Goal: Navigation & Orientation: Find specific page/section

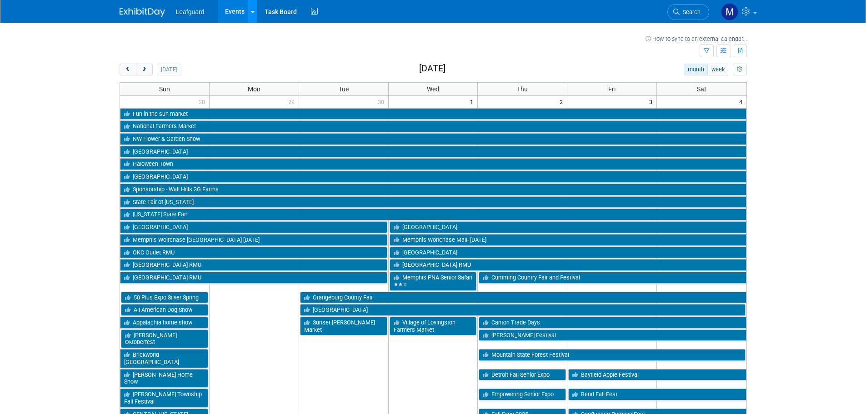
click at [253, 12] on icon at bounding box center [253, 12] width 4 height 6
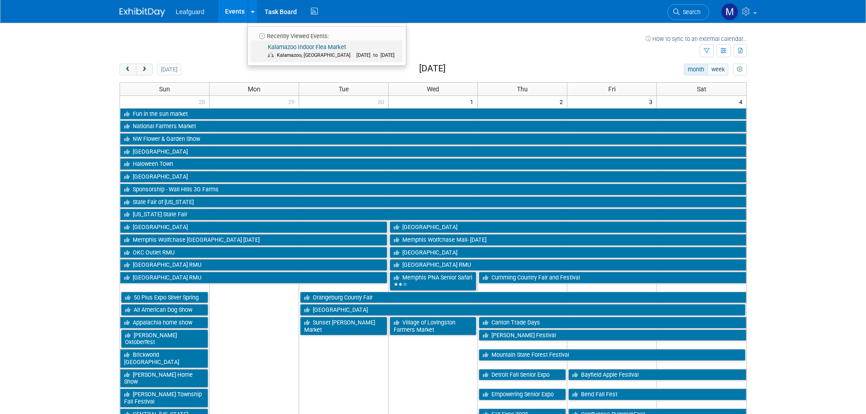
click at [306, 52] on span "Kalamazoo, MI Oct 11, 2025 to Oct 11, 2025" at bounding box center [333, 54] width 131 height 7
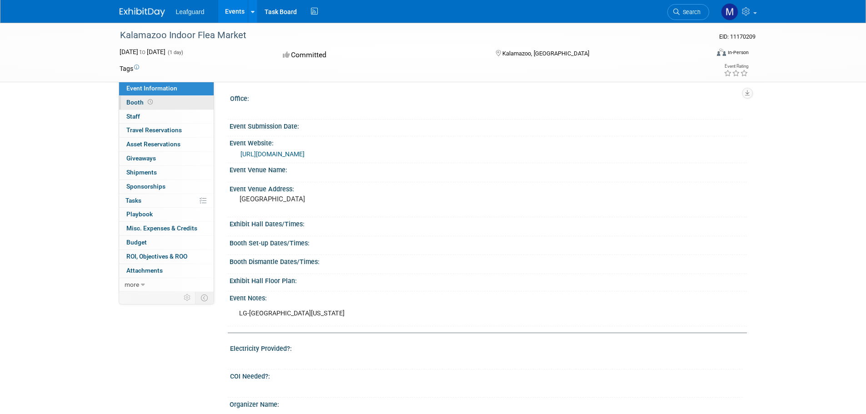
click at [143, 105] on span "Booth" at bounding box center [140, 102] width 28 height 7
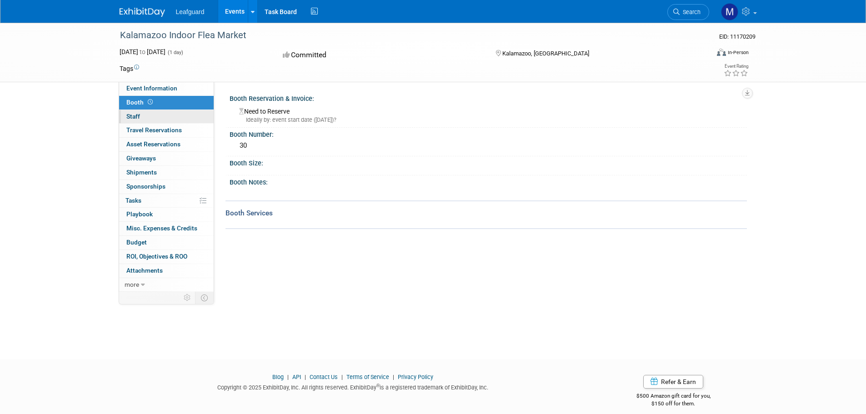
click at [147, 119] on link "0 Staff 0" at bounding box center [166, 117] width 95 height 14
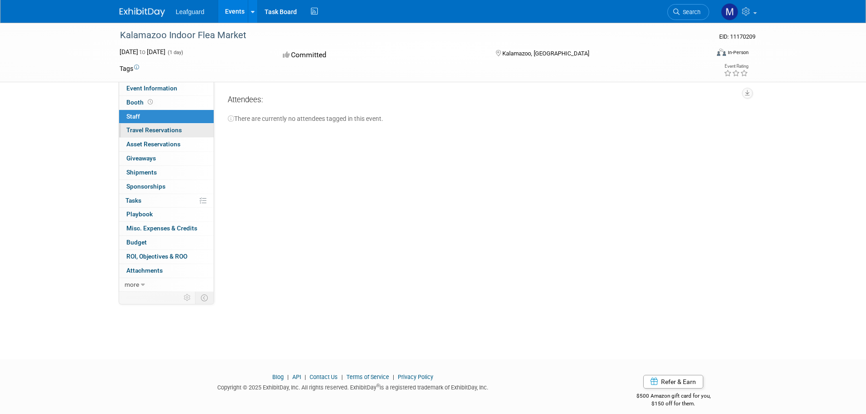
click at [148, 129] on span "Travel Reservations 0" at bounding box center [153, 129] width 55 height 7
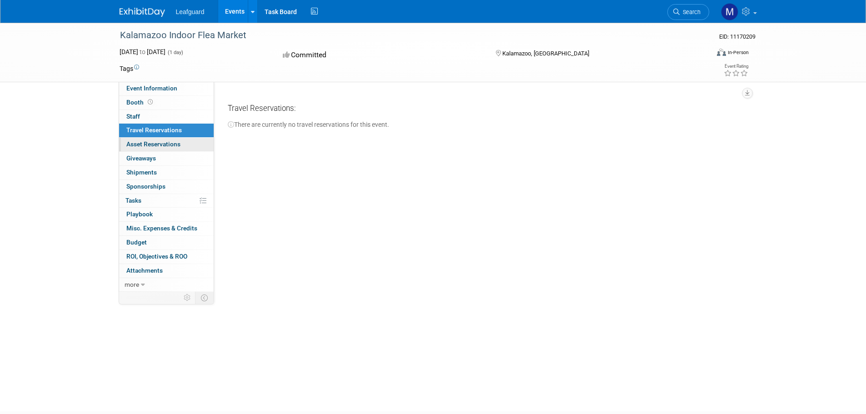
click at [156, 141] on span "Asset Reservations 0" at bounding box center [153, 144] width 54 height 7
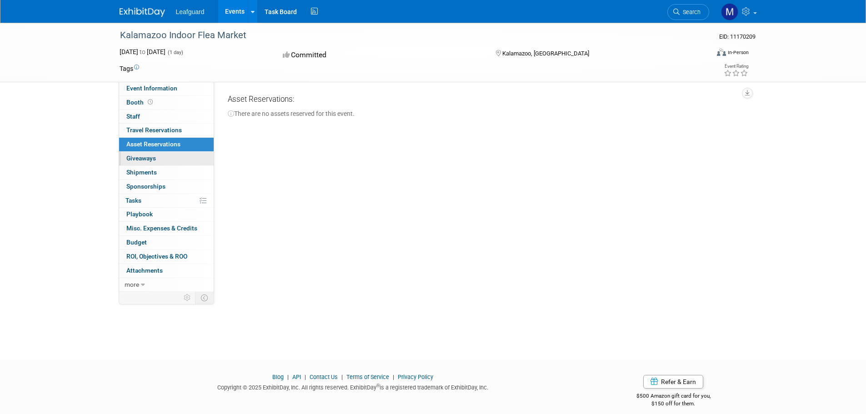
click at [152, 158] on span "Giveaways 0" at bounding box center [141, 158] width 30 height 7
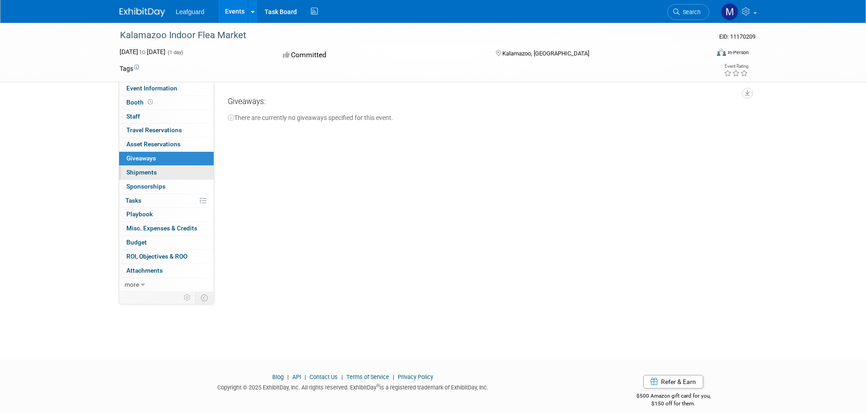
click at [152, 170] on span "Shipments 0" at bounding box center [141, 172] width 30 height 7
click at [151, 186] on span "Sponsorships 0" at bounding box center [145, 186] width 39 height 7
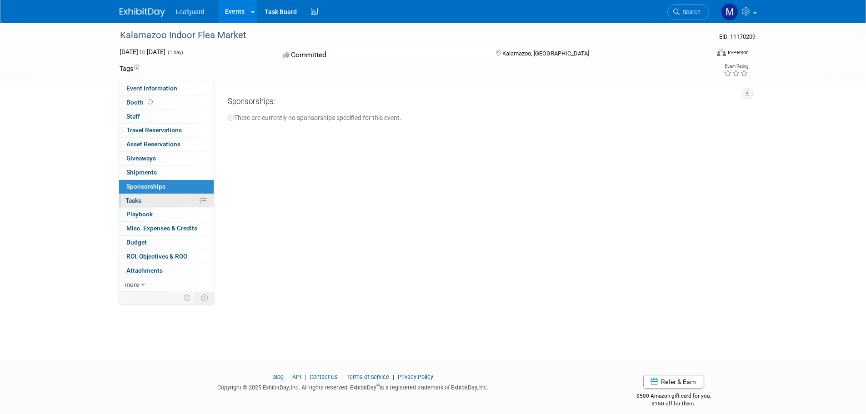
click at [153, 198] on link "0% Tasks 0%" at bounding box center [166, 201] width 95 height 14
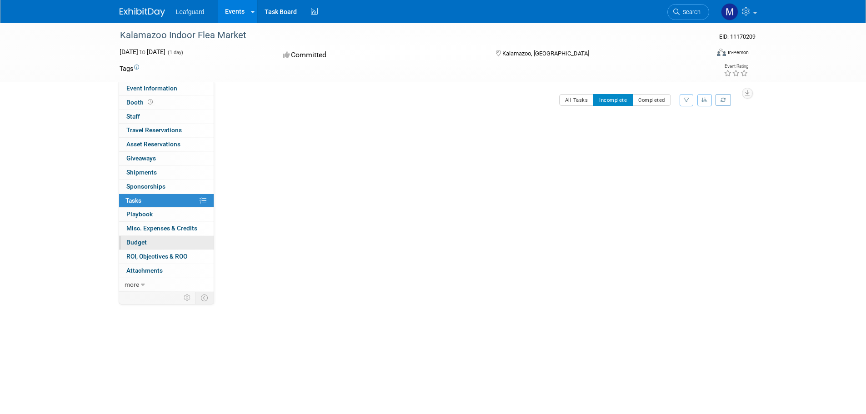
click at [156, 248] on link "Budget" at bounding box center [166, 243] width 95 height 14
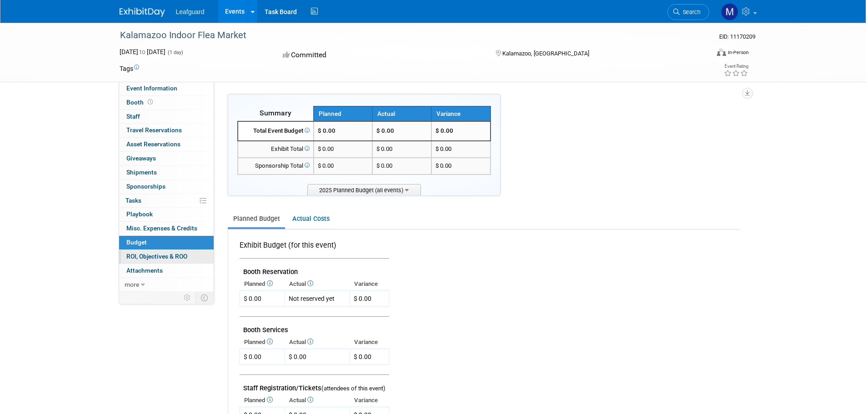
click at [164, 257] on span "ROI, Objectives & ROO 0" at bounding box center [156, 256] width 61 height 7
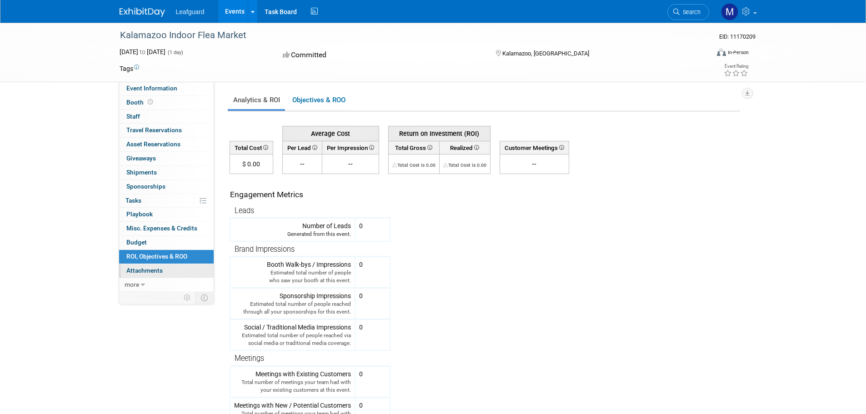
click at [164, 273] on link "0 Attachments 0" at bounding box center [166, 271] width 95 height 14
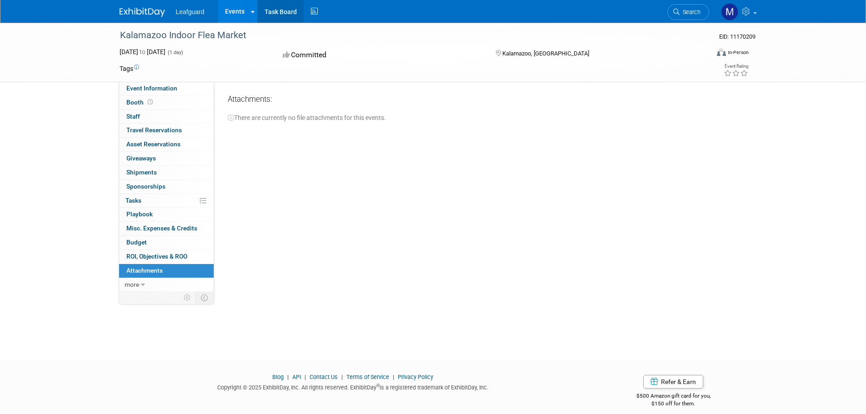
click at [281, 16] on link "Task Board" at bounding box center [281, 11] width 46 height 23
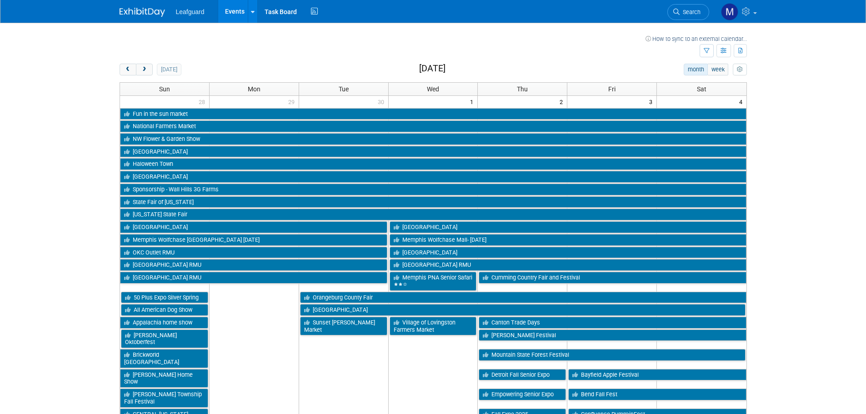
drag, startPoint x: 357, startPoint y: 2, endPoint x: 786, endPoint y: 171, distance: 460.5
click at [786, 171] on body "Leafguard Events Recently Viewed Events: Kalamazoo Indoor Flea Market [GEOGRAPH…" at bounding box center [433, 207] width 866 height 414
